Goal: Task Accomplishment & Management: Use online tool/utility

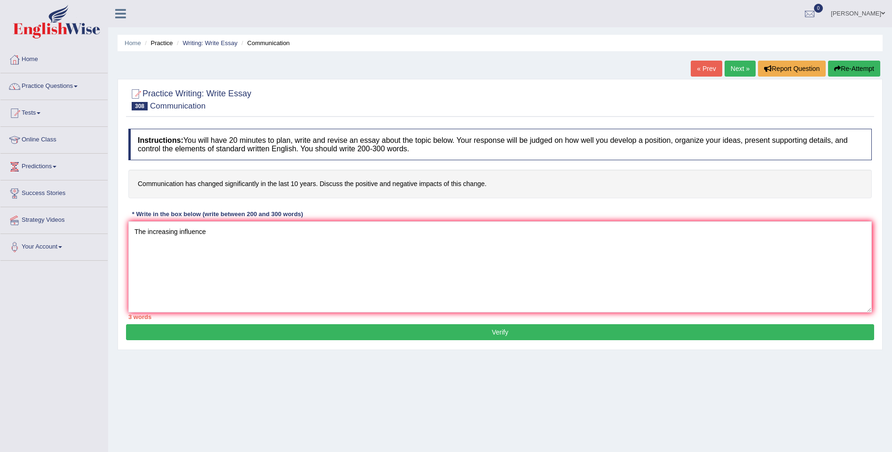
type textarea "The increasing influence"
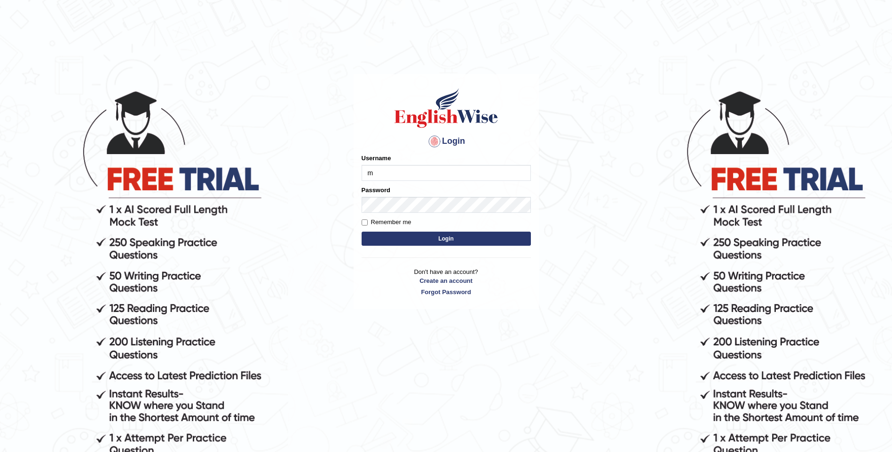
type input "mulwandamercy"
click at [447, 234] on button "Login" at bounding box center [446, 239] width 169 height 14
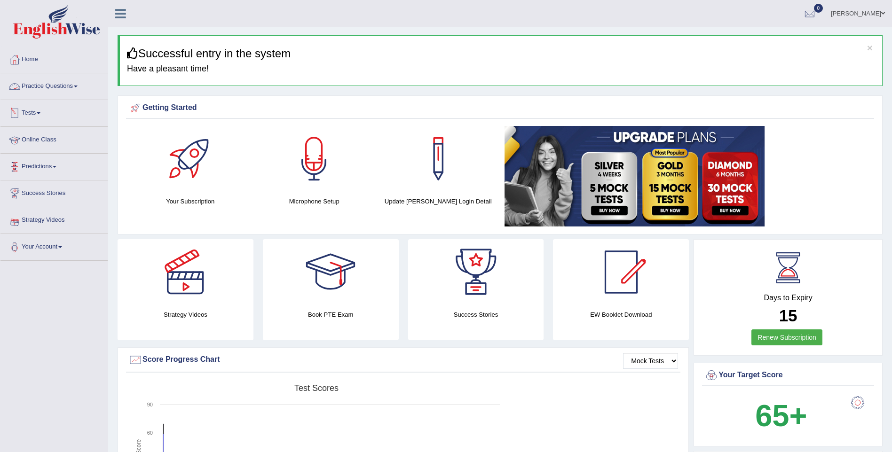
click at [71, 84] on link "Practice Questions" at bounding box center [53, 85] width 107 height 24
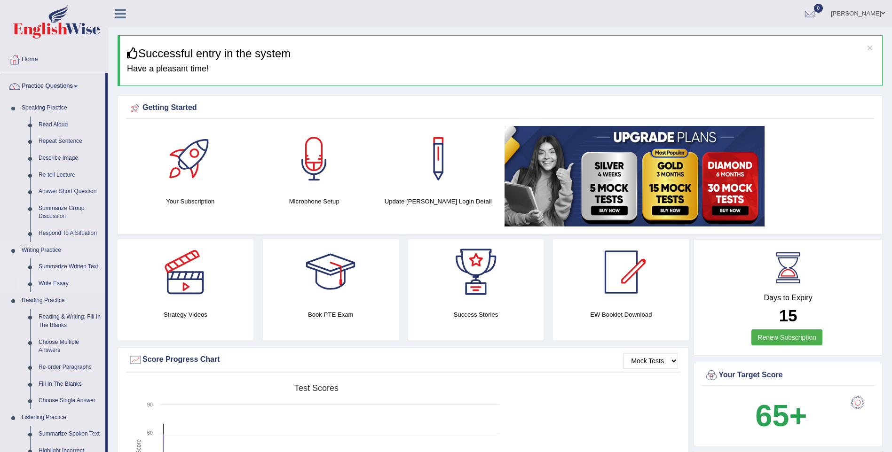
click at [64, 284] on link "Write Essay" at bounding box center [69, 284] width 71 height 17
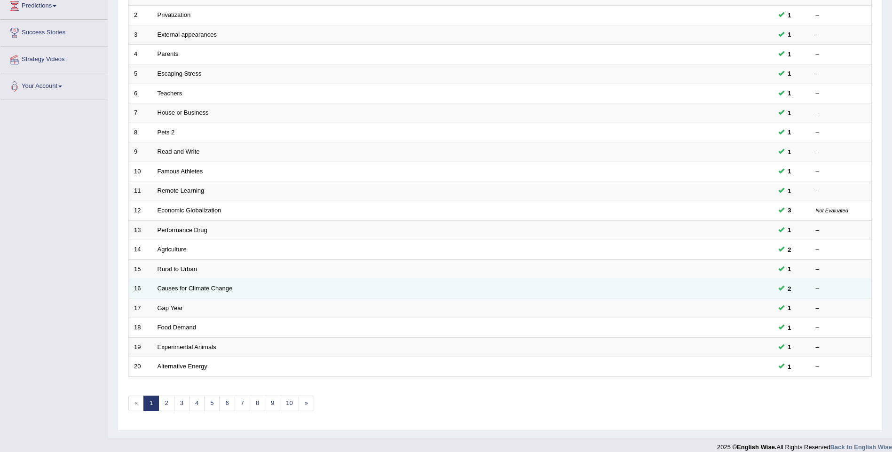
scroll to position [170, 0]
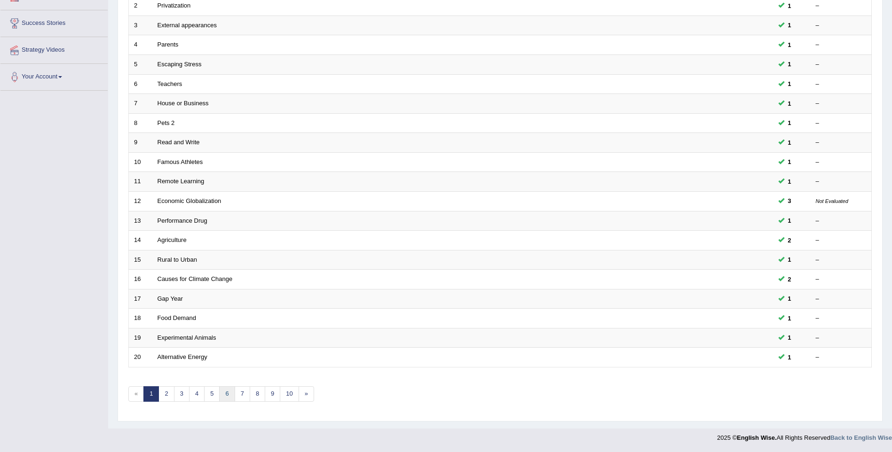
click at [225, 393] on link "6" at bounding box center [227, 395] width 16 height 16
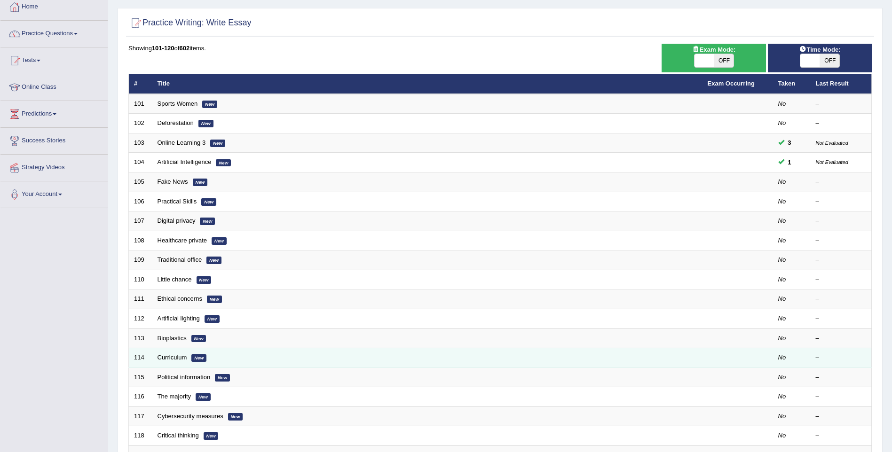
scroll to position [170, 0]
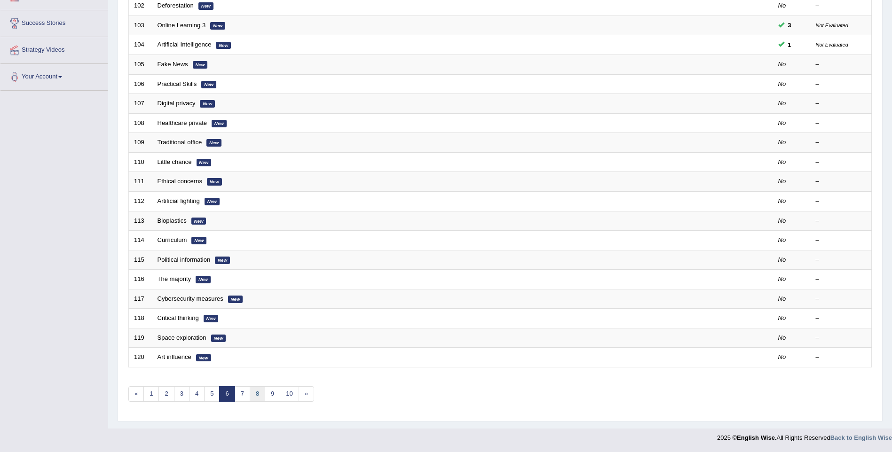
click at [257, 395] on link "8" at bounding box center [258, 395] width 16 height 16
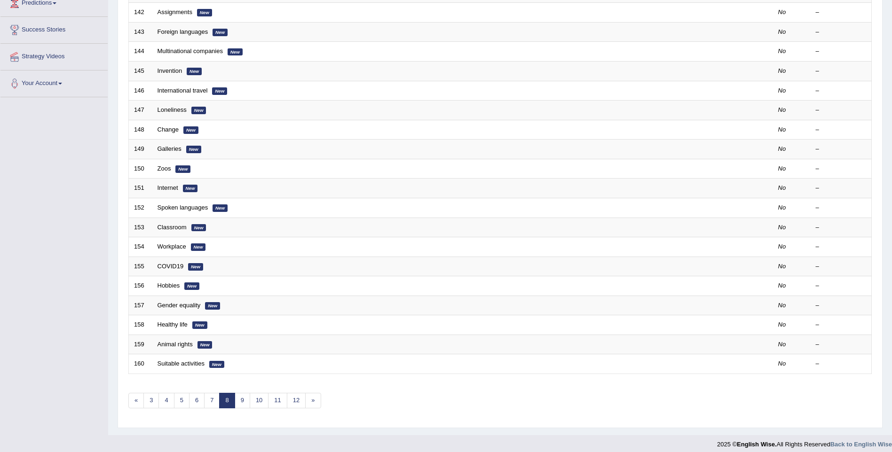
scroll to position [170, 0]
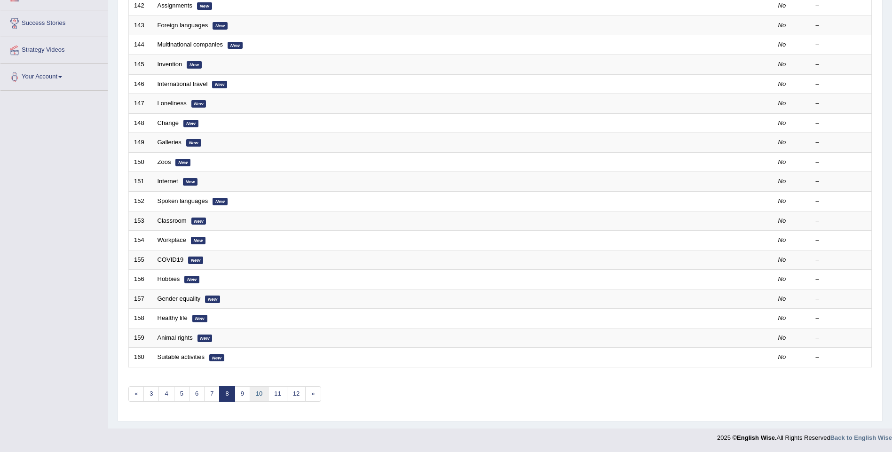
click at [258, 391] on link "10" at bounding box center [259, 395] width 19 height 16
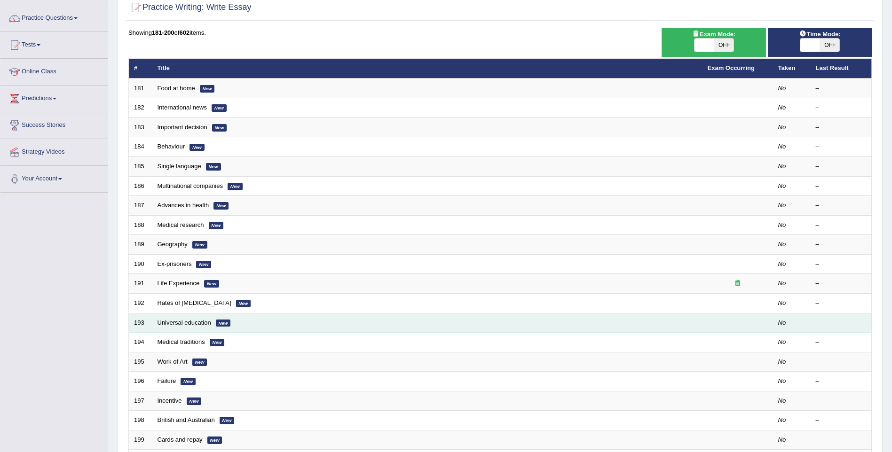
scroll to position [170, 0]
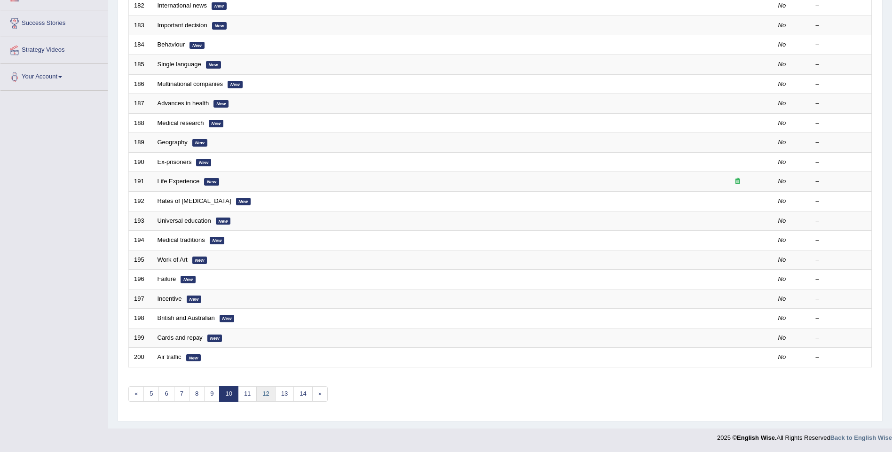
click at [270, 398] on link "12" at bounding box center [265, 395] width 19 height 16
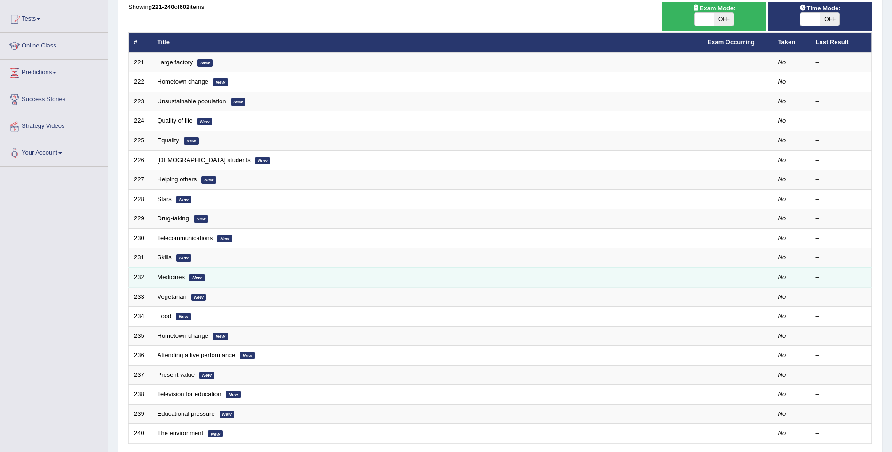
scroll to position [141, 0]
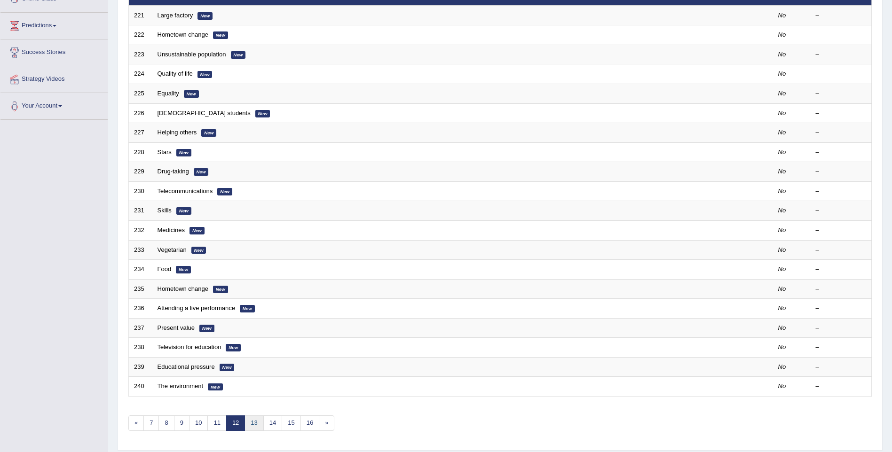
click at [256, 423] on link "13" at bounding box center [254, 424] width 19 height 16
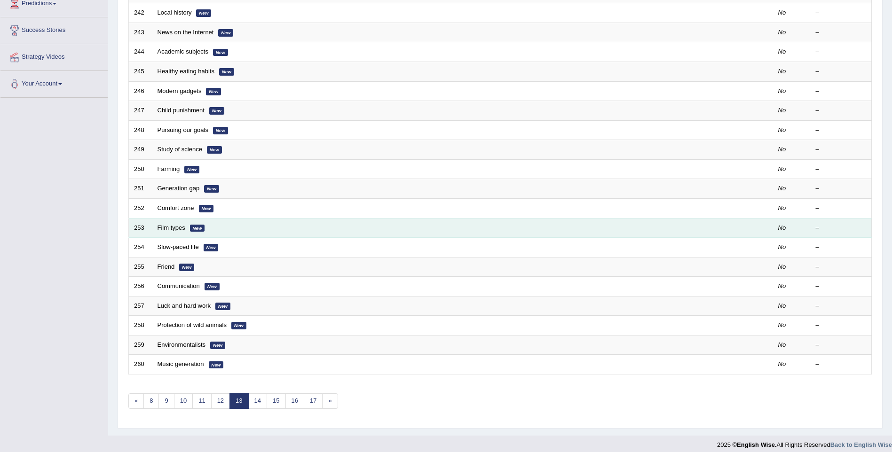
scroll to position [170, 0]
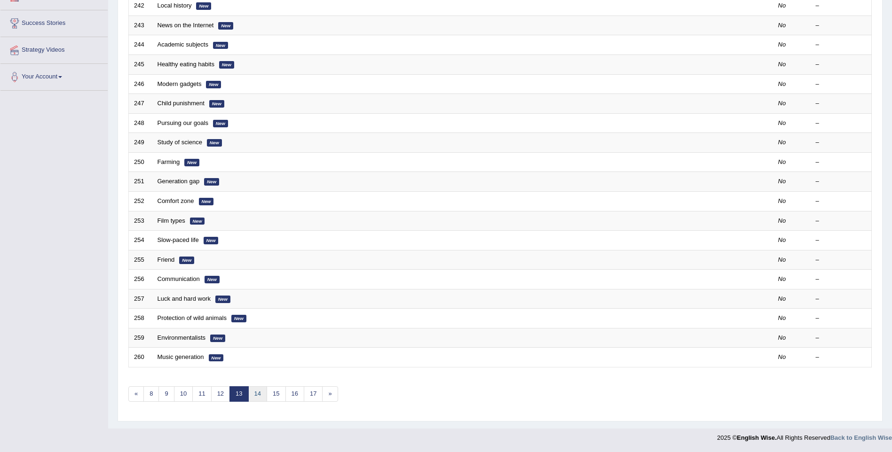
click at [260, 395] on link "14" at bounding box center [257, 395] width 19 height 16
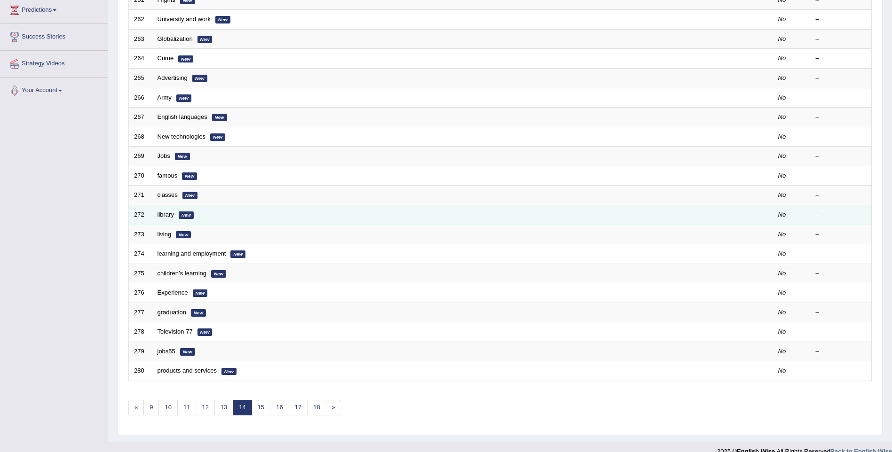
scroll to position [170, 0]
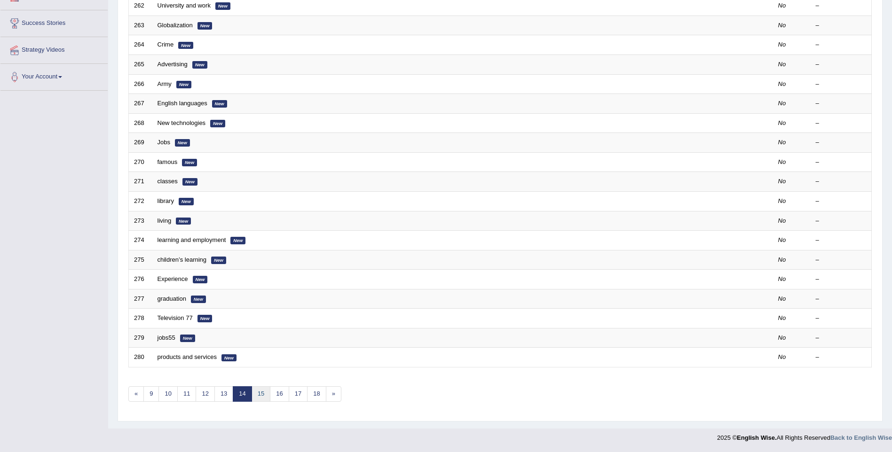
click at [258, 396] on link "15" at bounding box center [261, 395] width 19 height 16
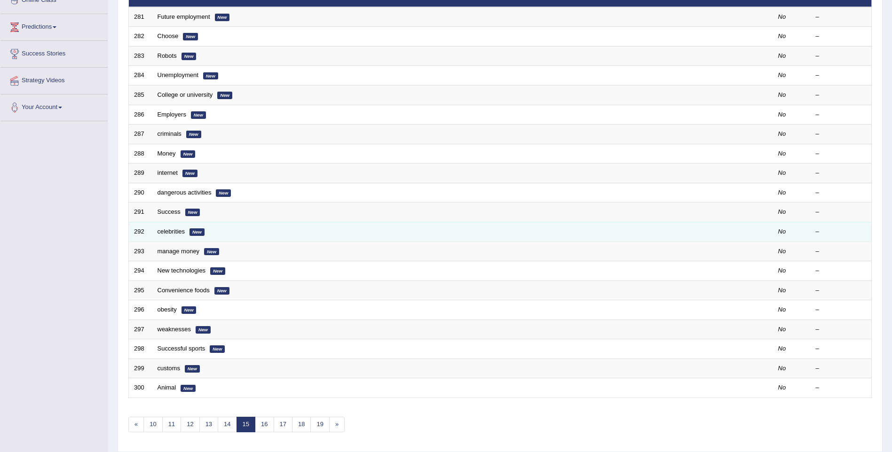
scroll to position [170, 0]
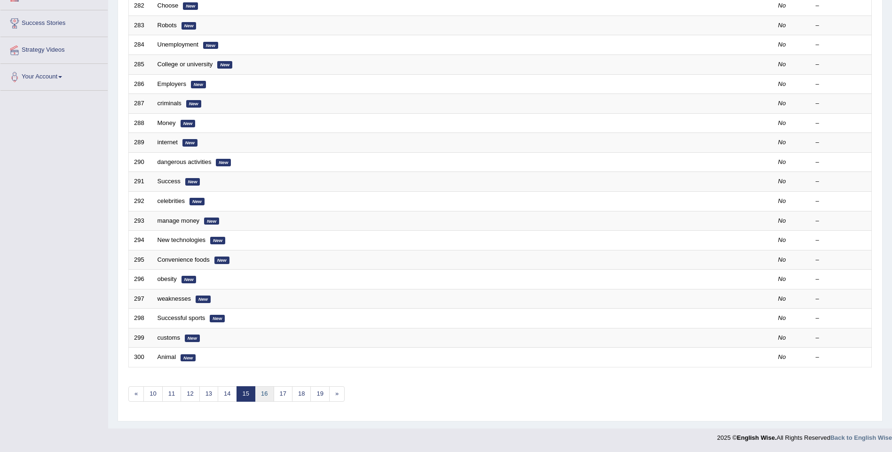
click at [266, 395] on link "16" at bounding box center [264, 395] width 19 height 16
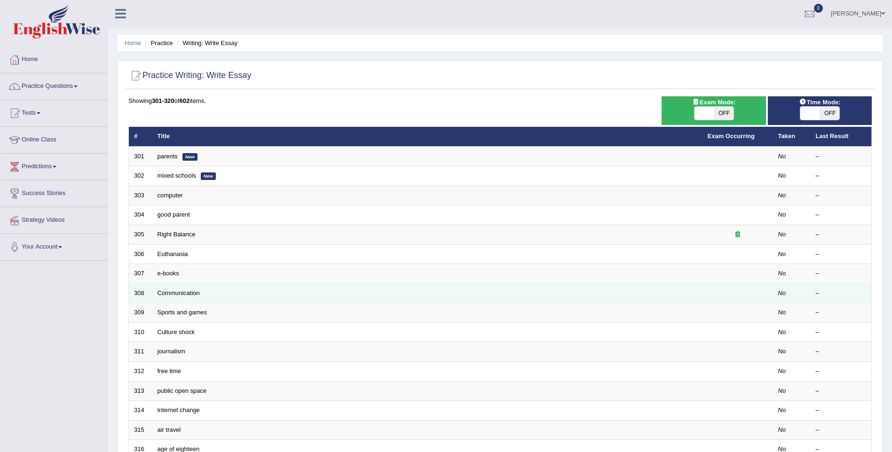
click at [253, 293] on td "Communication" at bounding box center [427, 294] width 550 height 20
click at [192, 295] on link "Communication" at bounding box center [179, 293] width 42 height 7
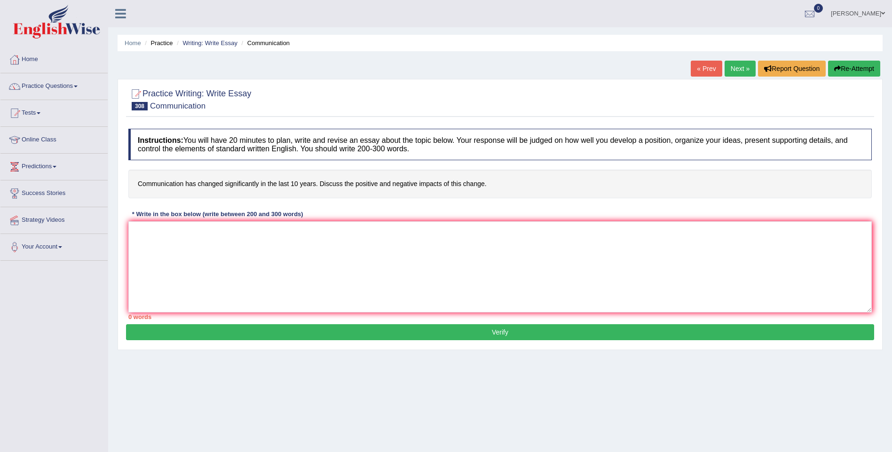
scroll to position [41, 0]
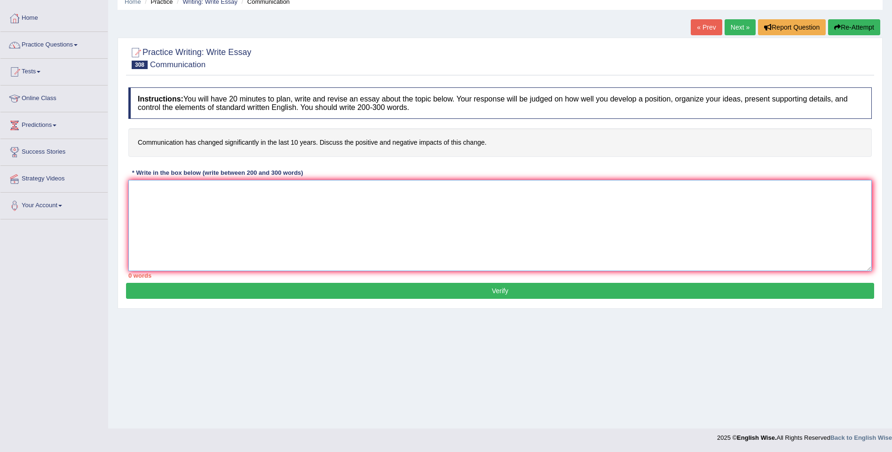
click at [182, 212] on textarea at bounding box center [500, 225] width 744 height 91
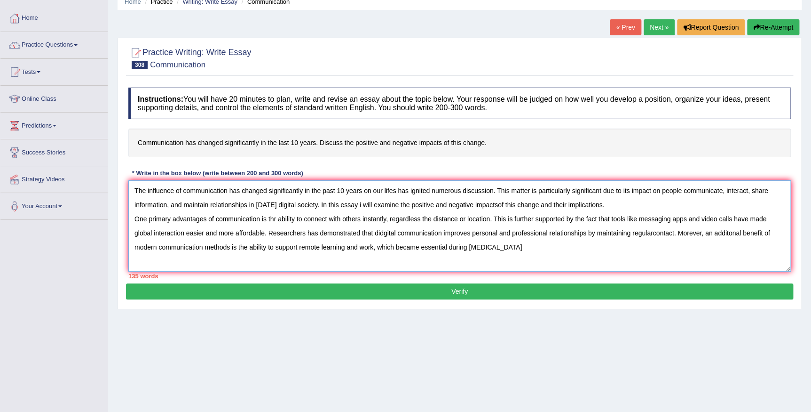
drag, startPoint x: 891, startPoint y: 0, endPoint x: 518, endPoint y: 250, distance: 448.9
click at [518, 250] on textarea "The influence of communication has changed significantly in the past 10 years o…" at bounding box center [459, 225] width 663 height 91
type textarea "The influence of communication has changed significantly in the past 10 years o…"
